Goal: Check status: Check status

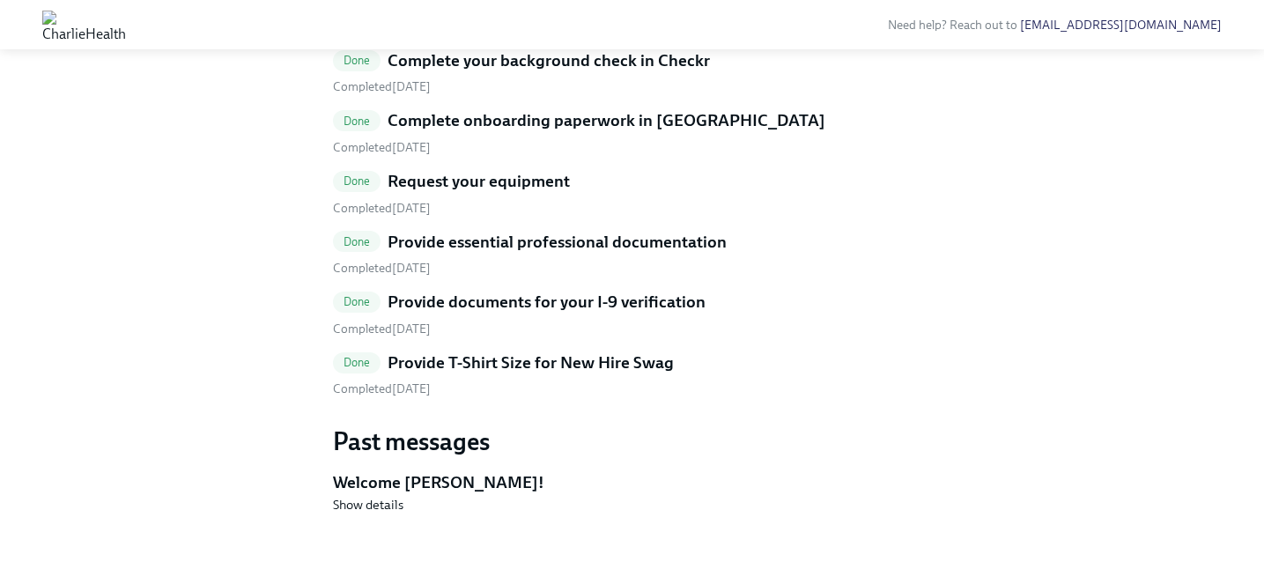
scroll to position [925, 0]
click at [631, 397] on div "Completed [DATE]" at bounding box center [632, 388] width 599 height 17
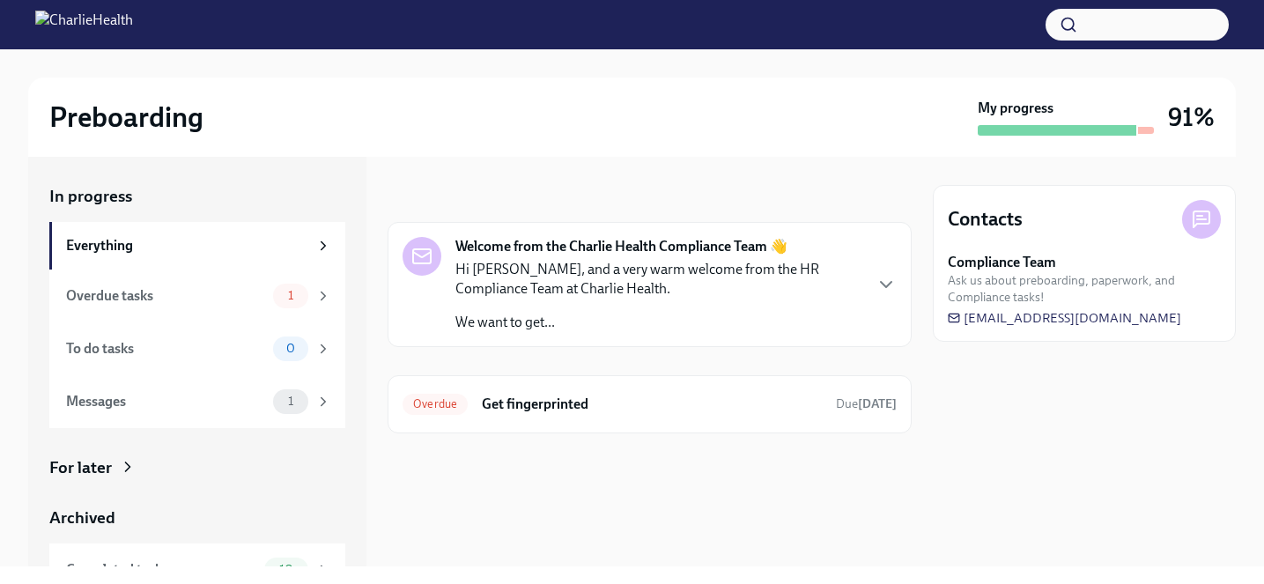
scroll to position [83, 0]
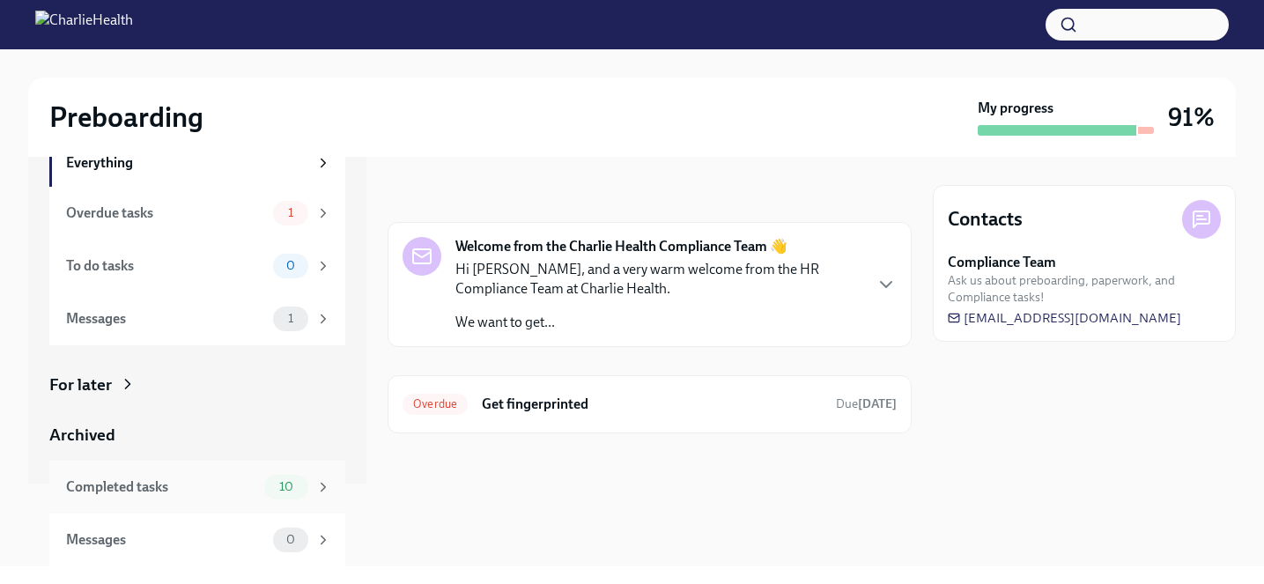
click at [276, 479] on div "10" at bounding box center [286, 487] width 44 height 25
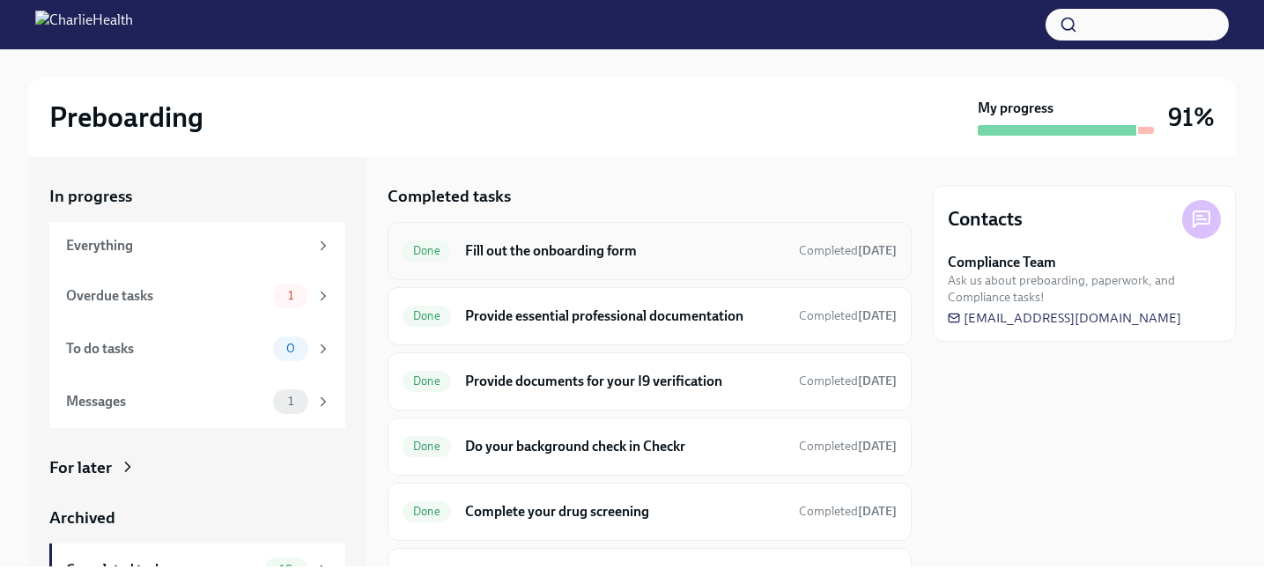
click at [533, 232] on div "Done Fill out the onboarding form Completed Aug 21st" at bounding box center [649, 251] width 524 height 58
click at [535, 245] on h6 "Fill out the onboarding form" at bounding box center [625, 250] width 320 height 19
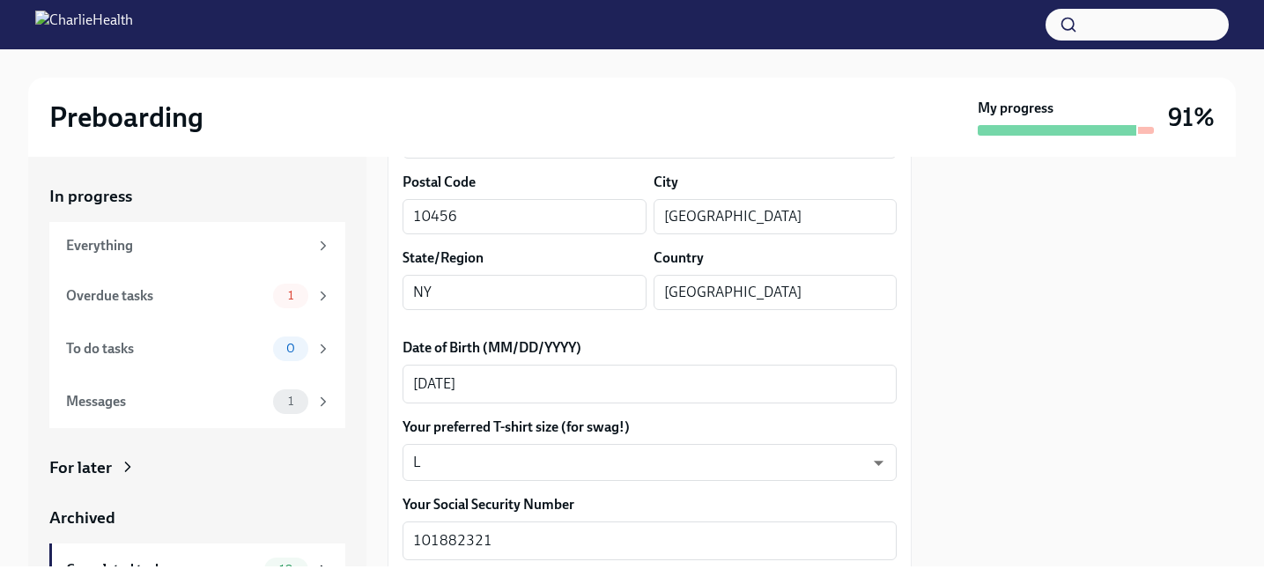
scroll to position [762, 0]
